Goal: Task Accomplishment & Management: Complete application form

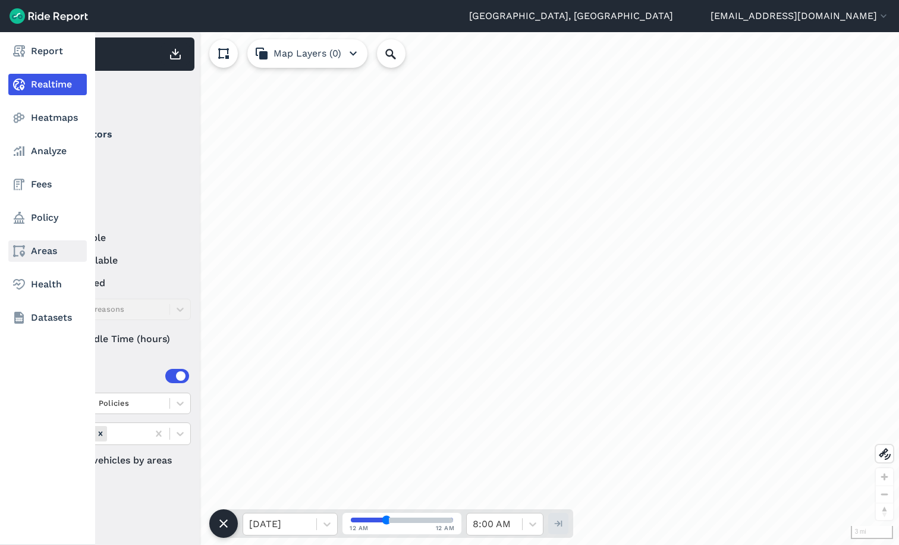
click at [43, 245] on link "Areas" at bounding box center [47, 250] width 79 height 21
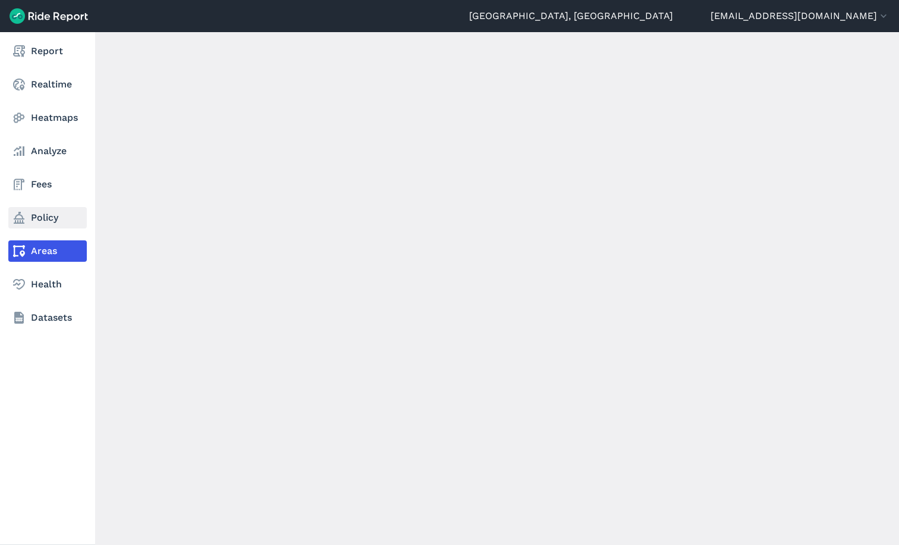
click at [58, 211] on link "Policy" at bounding box center [47, 217] width 79 height 21
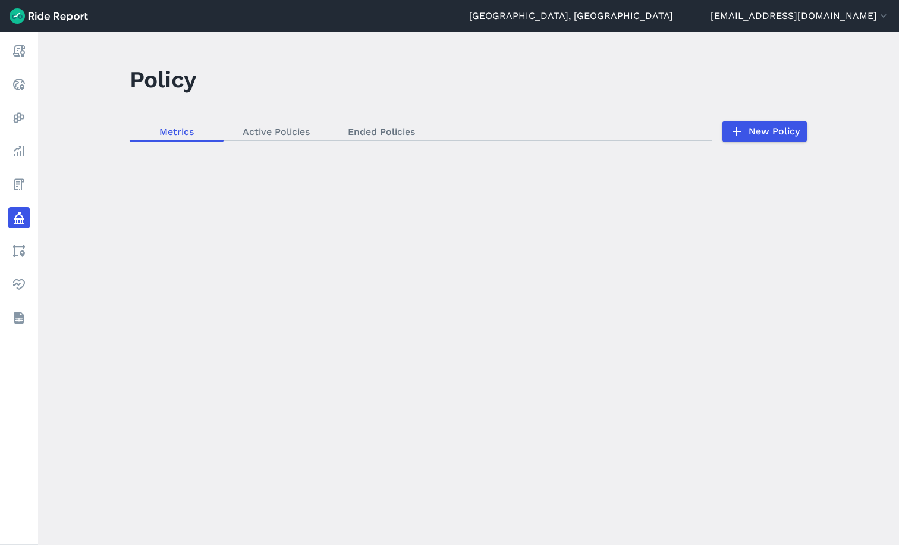
click at [777, 128] on div "loading" at bounding box center [468, 288] width 861 height 513
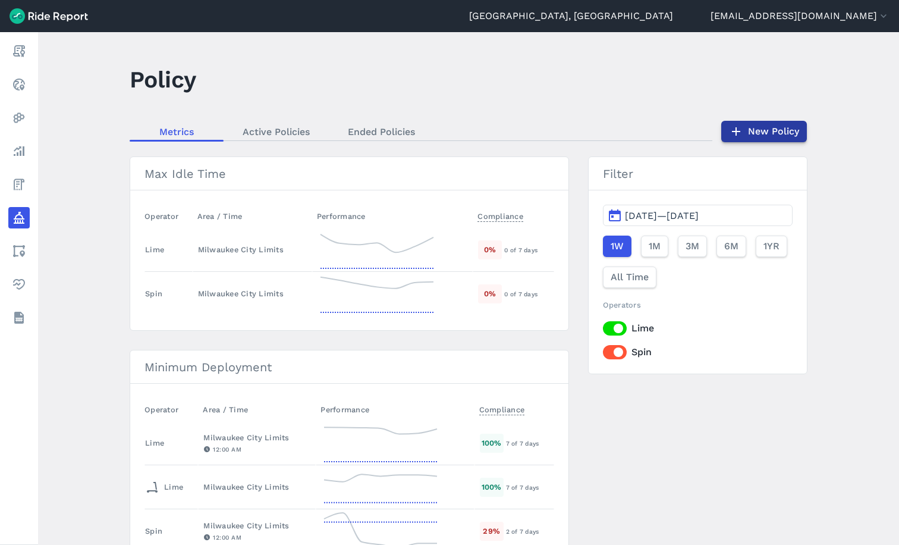
click at [772, 129] on link "New Policy" at bounding box center [765, 131] width 86 height 21
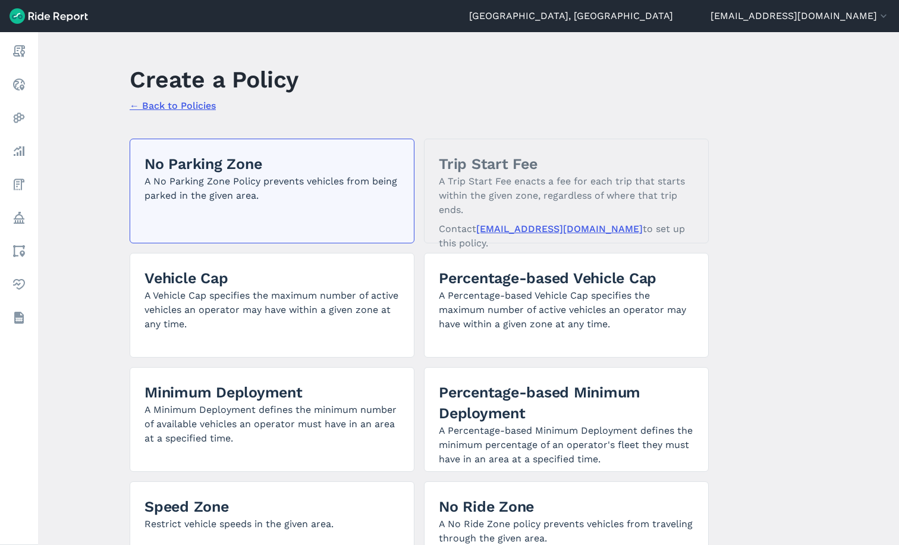
click at [294, 220] on div "No Parking Zone A No Parking Zone Policy prevents vehicles from being parked in…" at bounding box center [272, 191] width 285 height 105
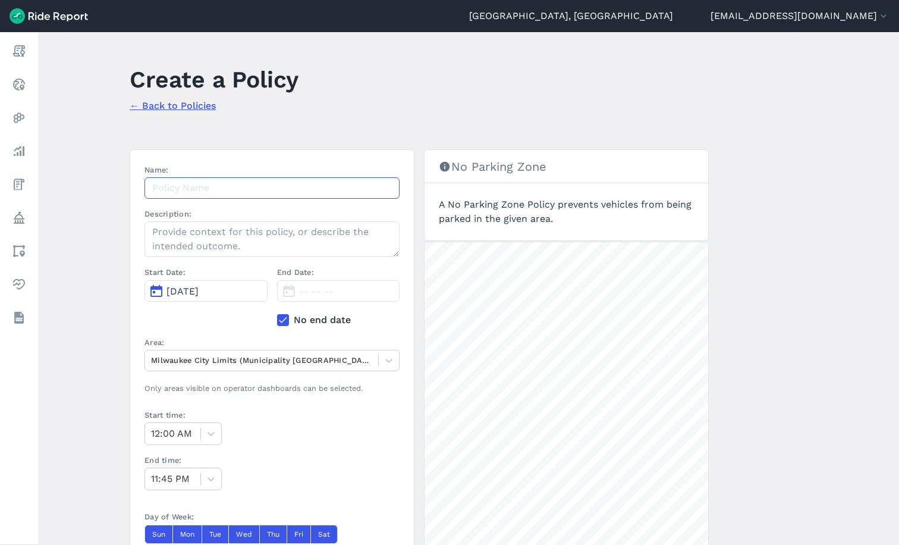
click at [262, 192] on input "Name:" at bounding box center [272, 187] width 255 height 21
click at [153, 368] on div "Milwaukee City Limits (Municipality [GEOGRAPHIC_DATA])" at bounding box center [261, 360] width 233 height 18
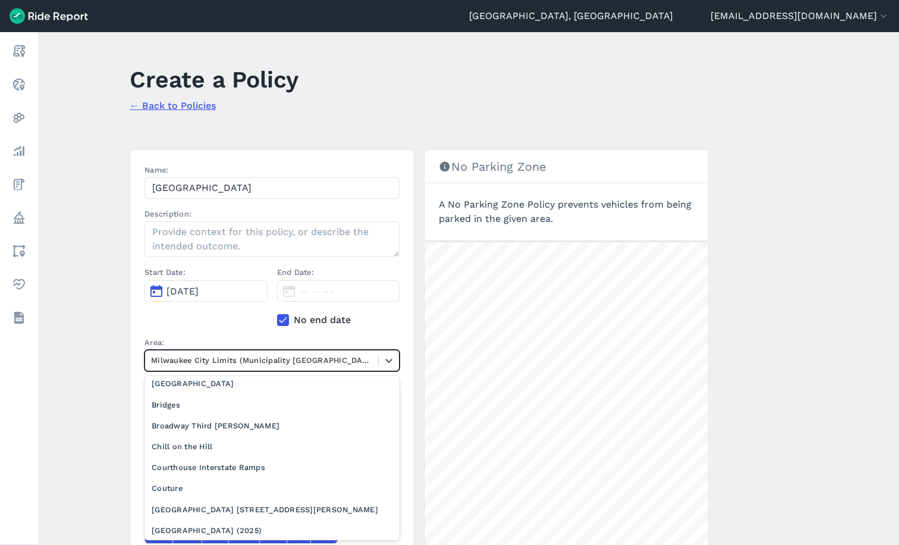
scroll to position [297, 0]
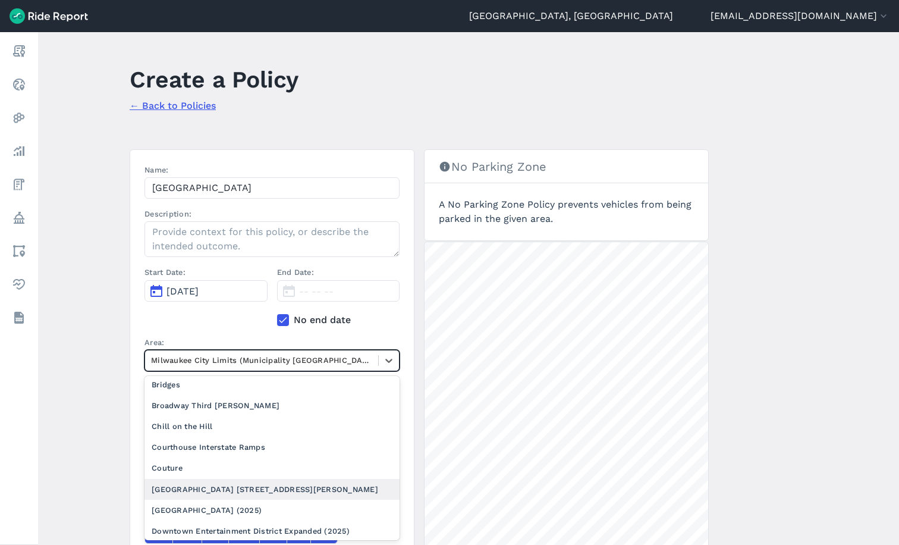
click at [224, 488] on div "[GEOGRAPHIC_DATA] [STREET_ADDRESS][PERSON_NAME]" at bounding box center [272, 489] width 255 height 21
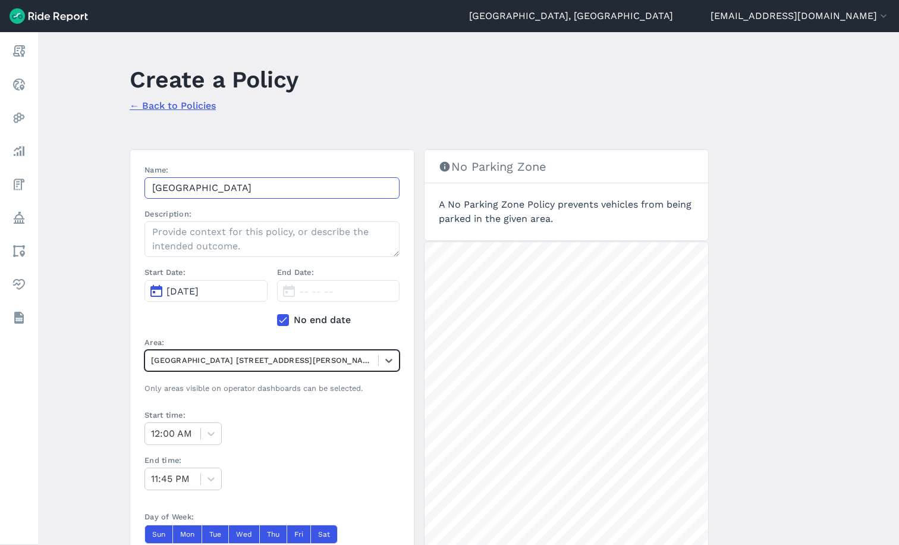
click at [249, 190] on input "[GEOGRAPHIC_DATA]" at bounding box center [272, 187] width 255 height 21
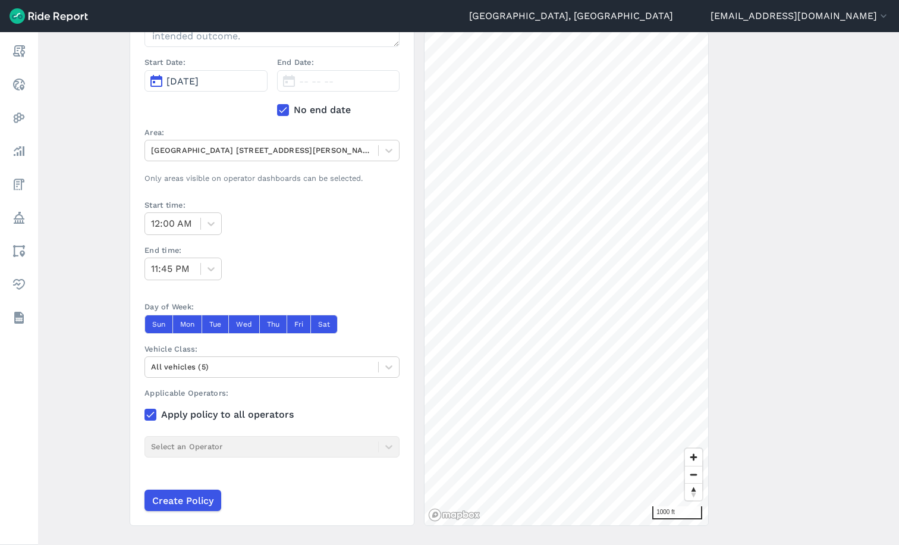
scroll to position [234, 0]
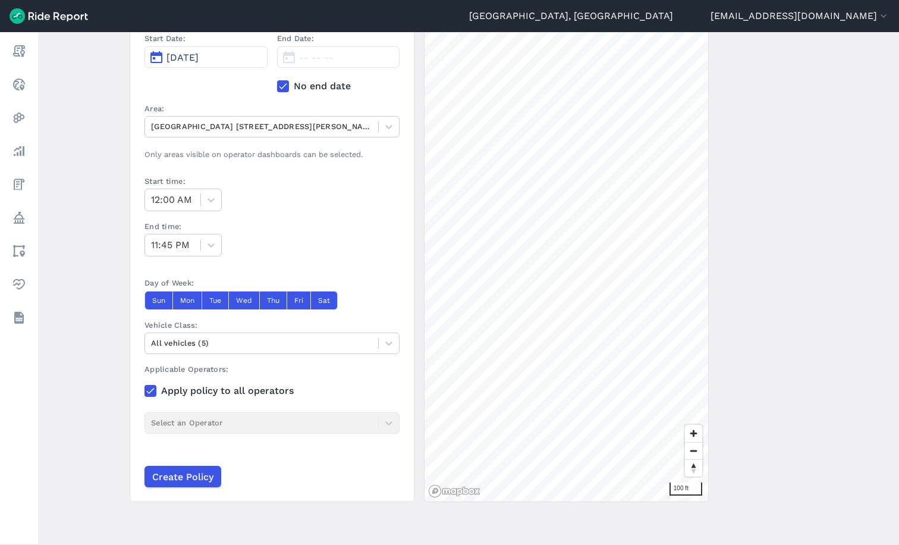
type input "[GEOGRAPHIC_DATA] [STREET_ADDRESS][PERSON_NAME]"
click at [182, 477] on input "Create Policy" at bounding box center [182, 476] width 77 height 21
